Goal: Information Seeking & Learning: Learn about a topic

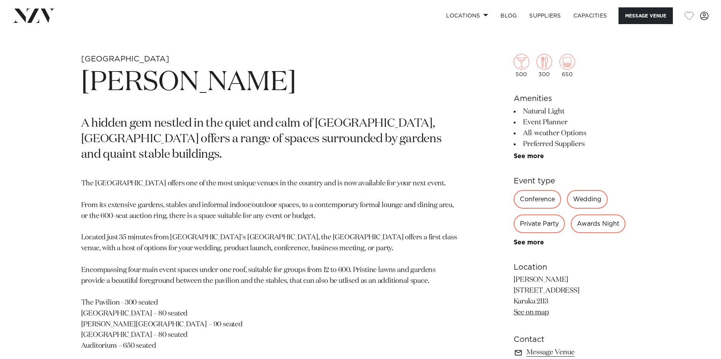
scroll to position [349, 0]
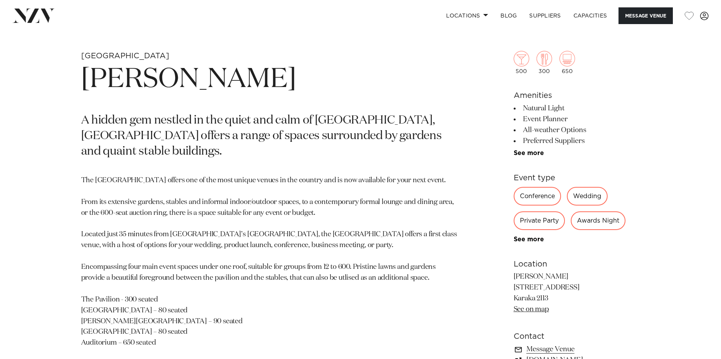
click at [547, 224] on div "Private Party" at bounding box center [538, 220] width 51 height 19
click at [533, 240] on link "See more" at bounding box center [543, 239] width 61 height 6
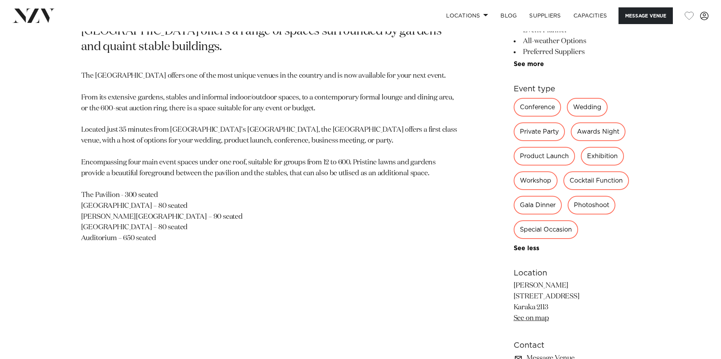
scroll to position [388, 0]
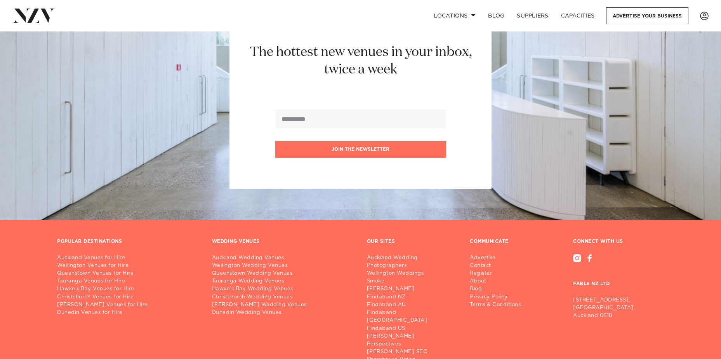
scroll to position [116, 0]
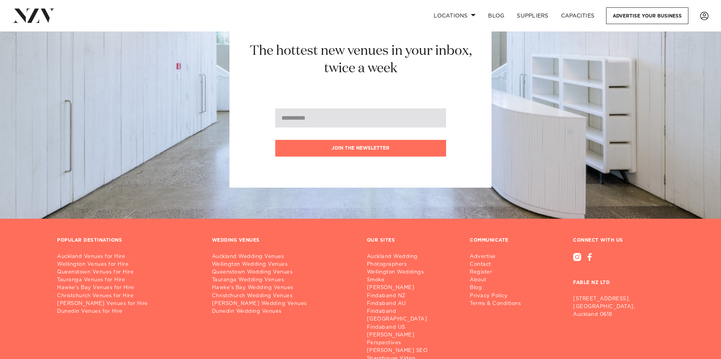
click at [364, 118] on input "email" at bounding box center [360, 117] width 171 height 19
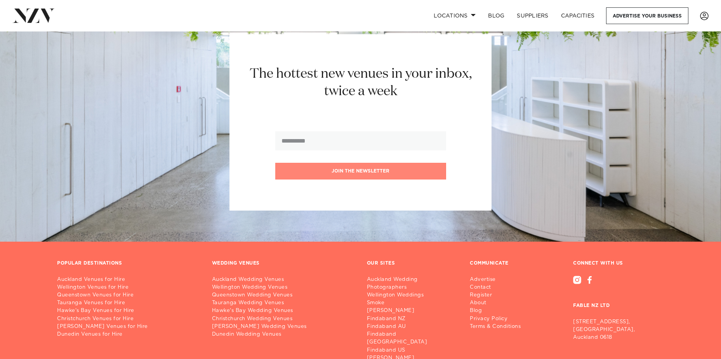
scroll to position [0, 0]
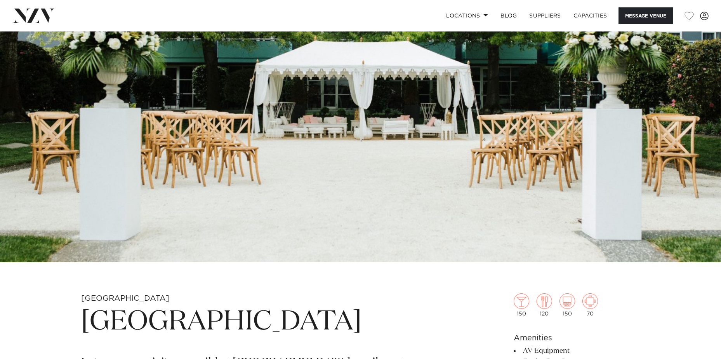
scroll to position [272, 0]
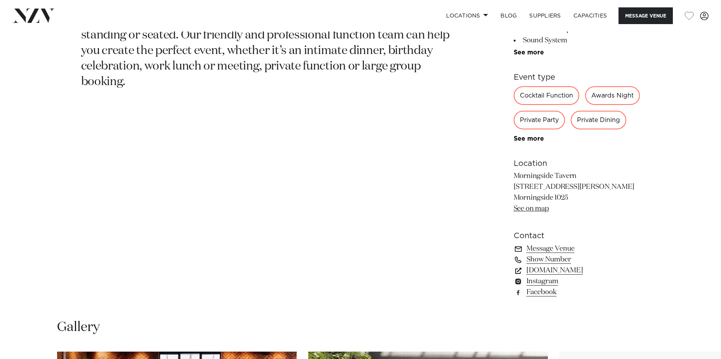
scroll to position [466, 0]
click at [523, 141] on link "See more" at bounding box center [543, 138] width 61 height 6
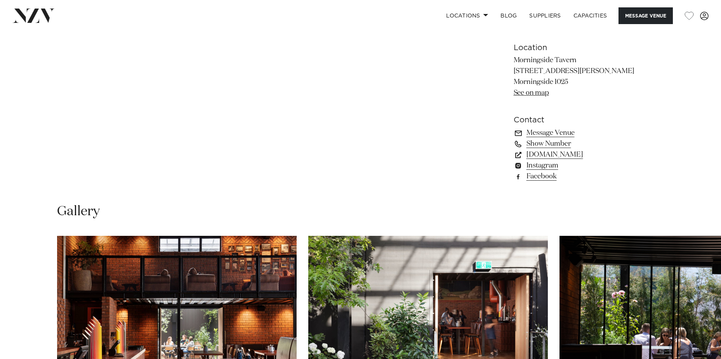
scroll to position [621, 0]
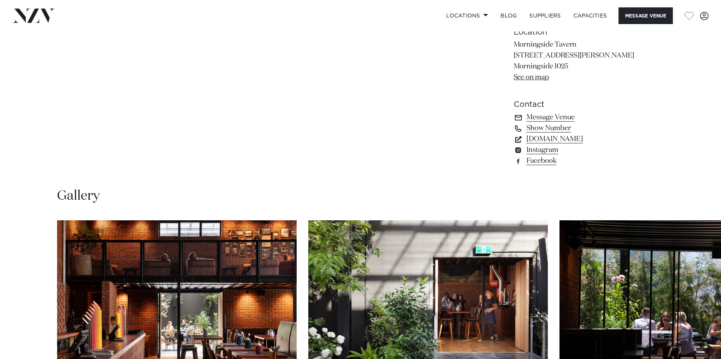
click at [566, 144] on link "[DOMAIN_NAME]" at bounding box center [576, 138] width 126 height 11
